Goal: Information Seeking & Learning: Learn about a topic

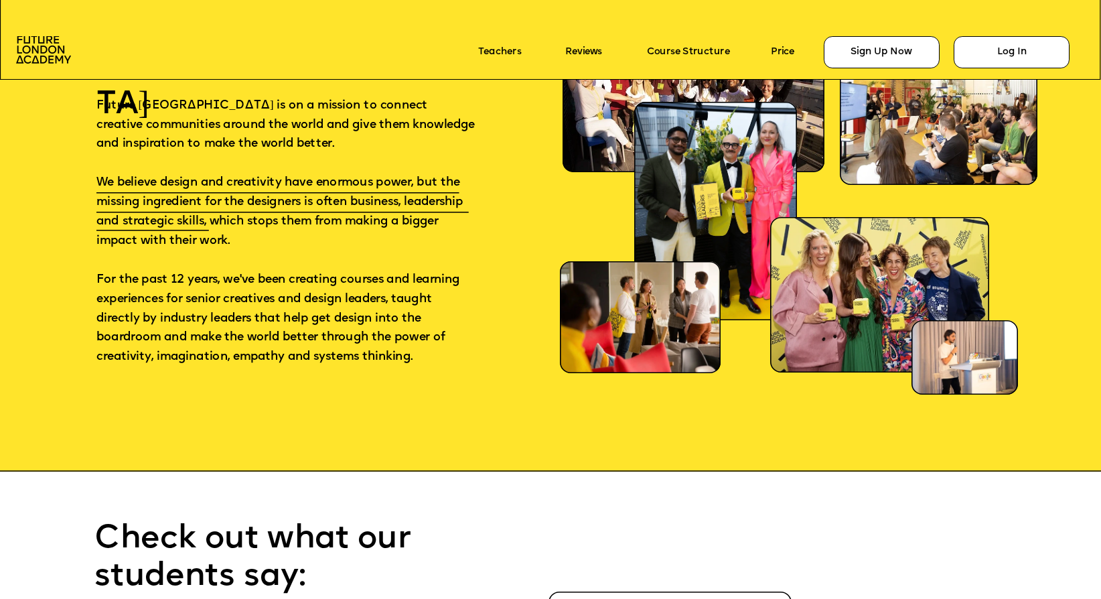
scroll to position [7389, 0]
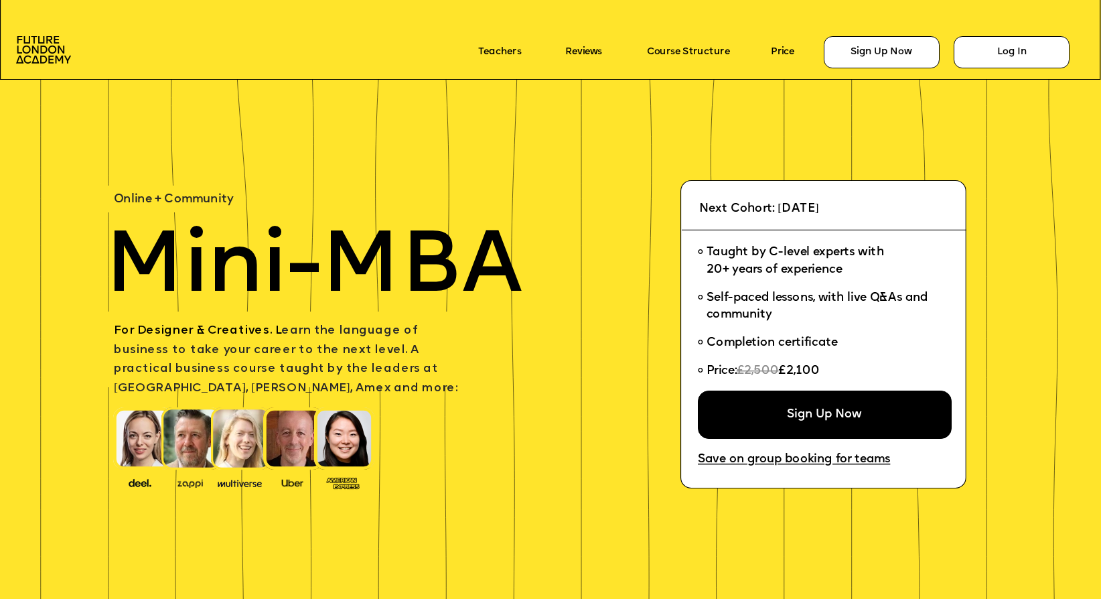
scroll to position [7389, 0]
